Goal: Information Seeking & Learning: Learn about a topic

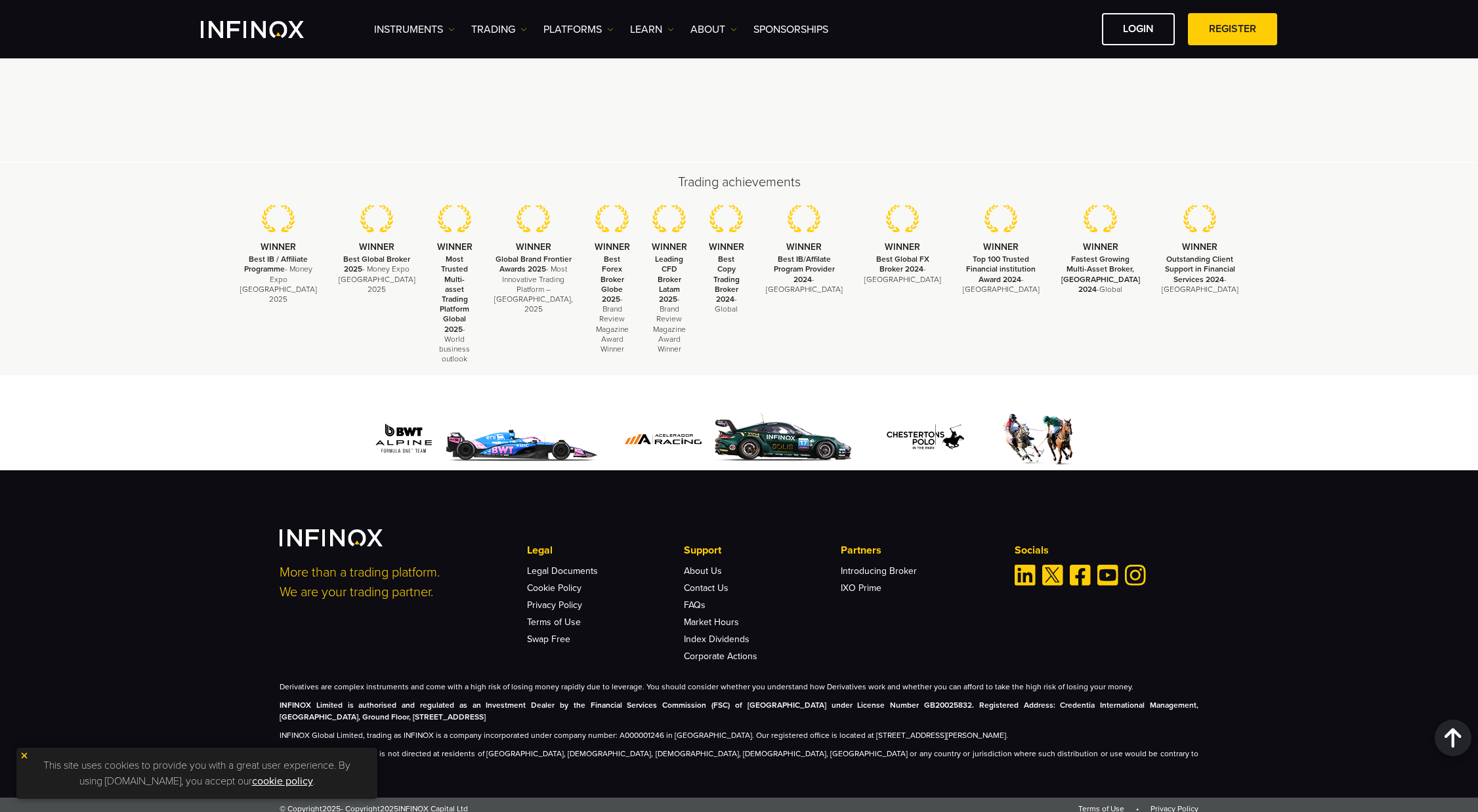
scroll to position [3802, 0]
click at [690, 573] on link "About Us" at bounding box center [703, 570] width 38 height 11
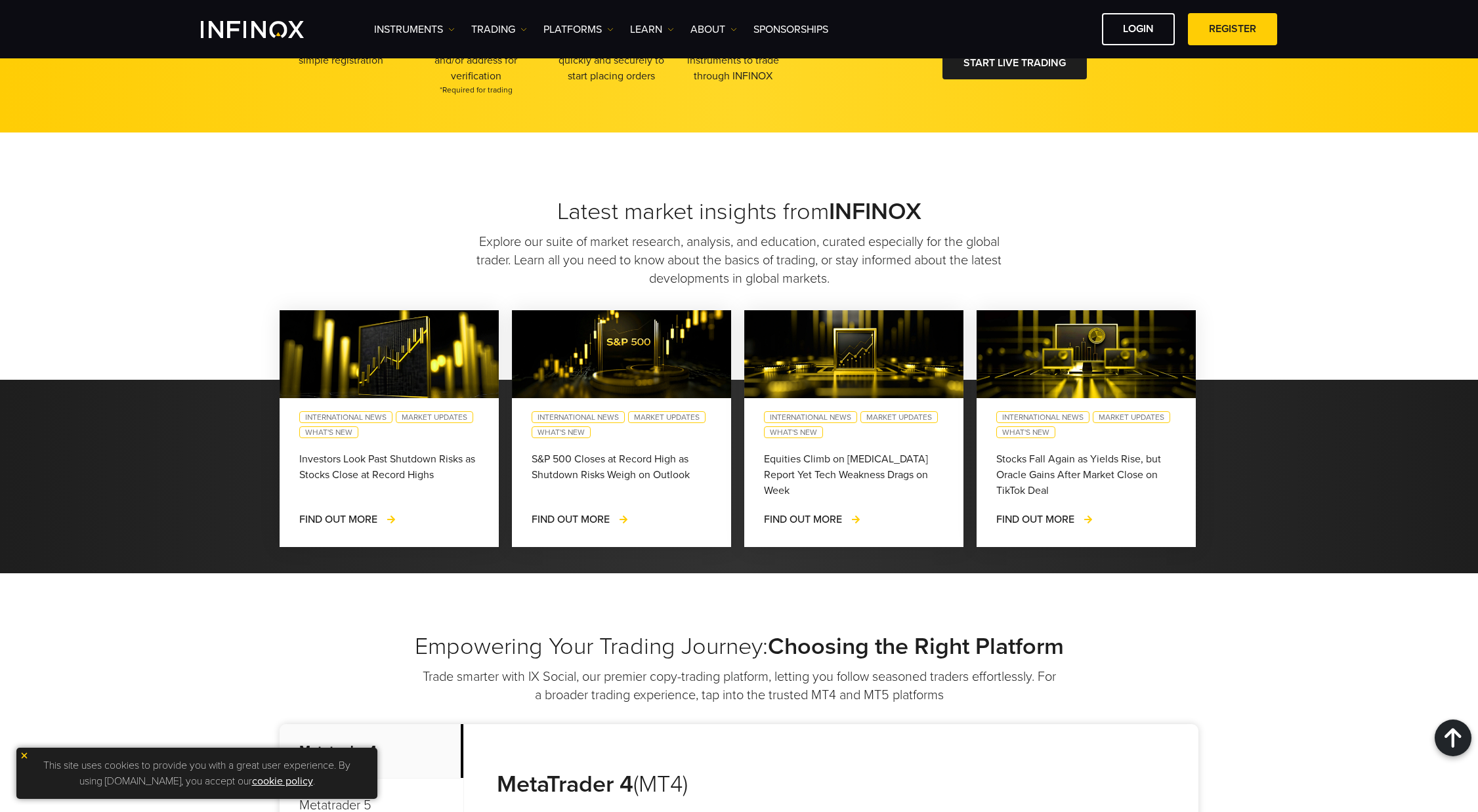
scroll to position [3048, 0]
